Goal: Task Accomplishment & Management: Use online tool/utility

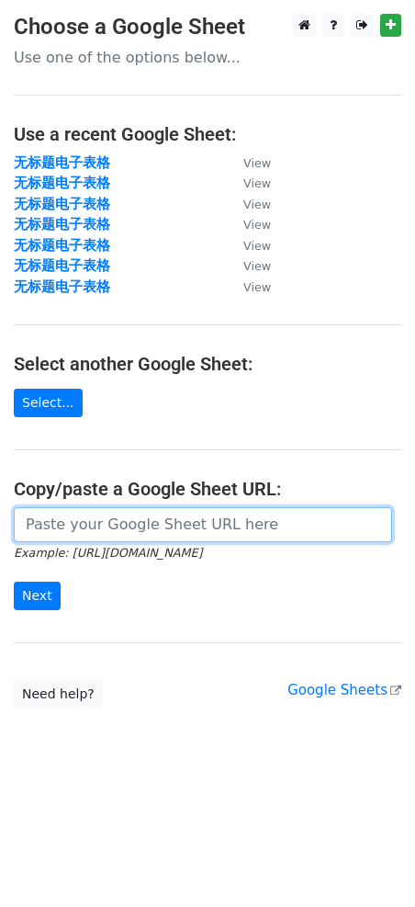
click at [120, 522] on input "url" at bounding box center [203, 524] width 378 height 35
paste input "[URL][DOMAIN_NAME]"
type input "[URL][DOMAIN_NAME]"
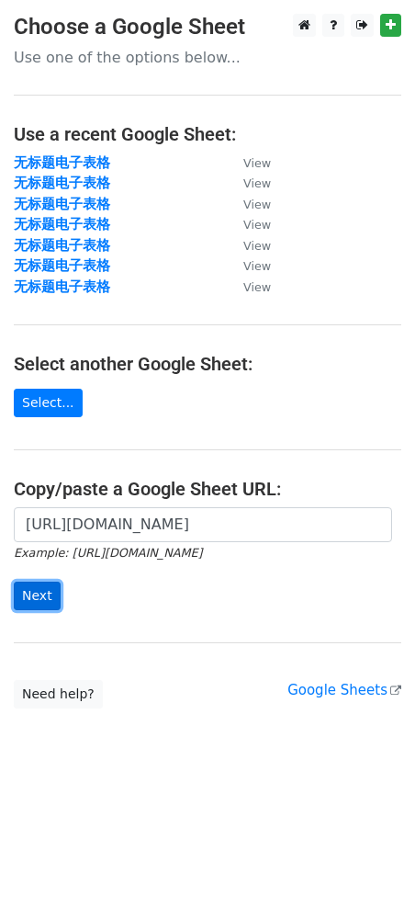
scroll to position [0, 0]
click at [50, 583] on input "Next" at bounding box center [37, 595] width 47 height 28
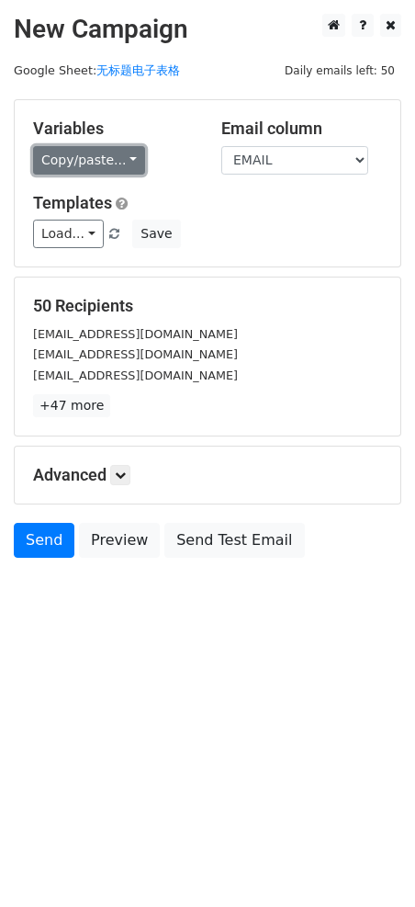
click at [102, 157] on link "Copy/paste..." at bounding box center [89, 160] width 112 height 28
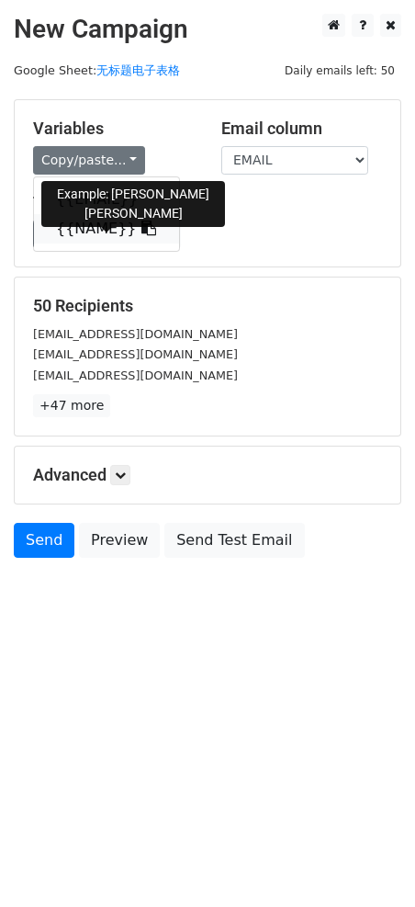
click at [114, 220] on link "{{NAME}}" at bounding box center [106, 228] width 145 height 29
